Goal: Task Accomplishment & Management: Complete application form

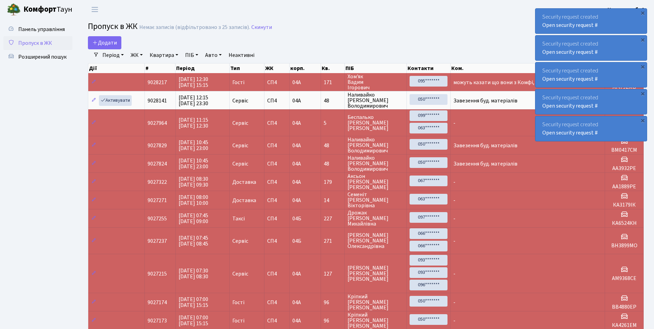
select select "25"
click at [109, 42] on span "Додати" at bounding box center [104, 43] width 24 height 8
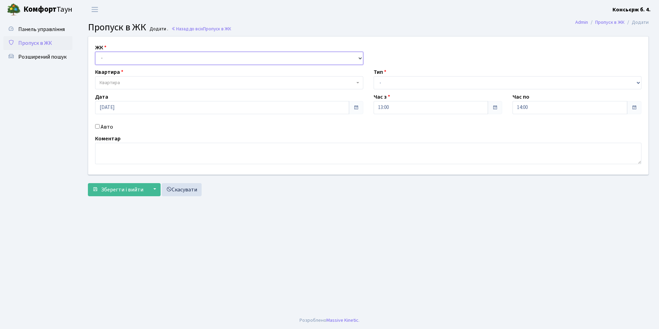
click at [104, 58] on select "- [STREET_ADDRESS]" at bounding box center [229, 58] width 268 height 13
select select "325"
click at [95, 52] on select "- [STREET_ADDRESS]" at bounding box center [229, 58] width 268 height 13
select select
click at [114, 83] on span "Квартира" at bounding box center [110, 82] width 20 height 7
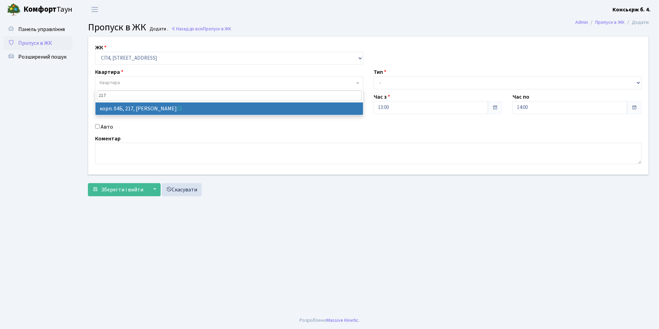
type input "217"
select select "21245"
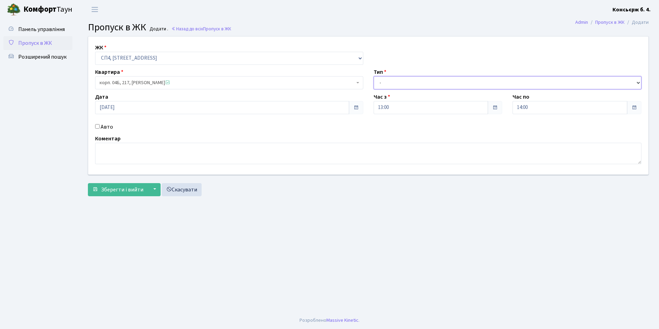
click at [389, 81] on select "- Доставка Таксі Гості Сервіс" at bounding box center [508, 82] width 268 height 13
select select "1"
click at [374, 76] on select "- Доставка Таксі Гості Сервіс" at bounding box center [508, 82] width 268 height 13
click at [96, 127] on input "Авто" at bounding box center [97, 126] width 4 height 4
checkbox input "true"
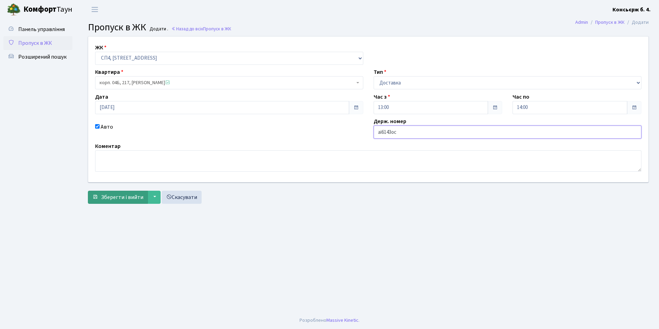
type input "аі6143ос"
click at [134, 197] on span "Зберегти і вийти" at bounding box center [122, 197] width 42 height 8
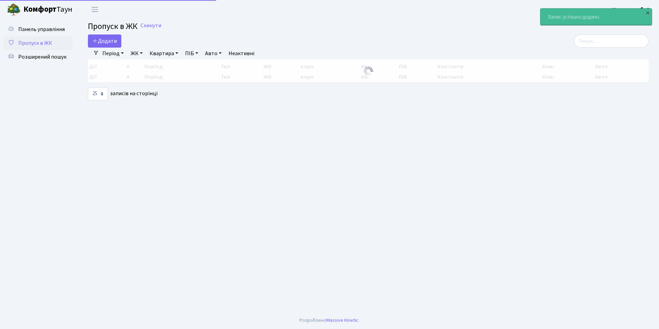
select select "25"
